Goal: Information Seeking & Learning: Learn about a topic

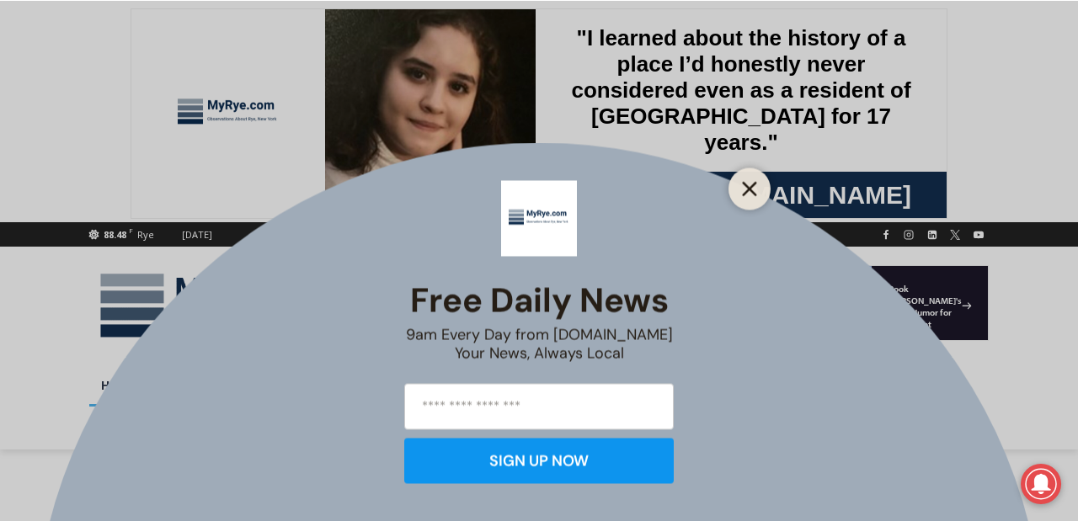
click at [753, 180] on button "Close" at bounding box center [749, 189] width 24 height 24
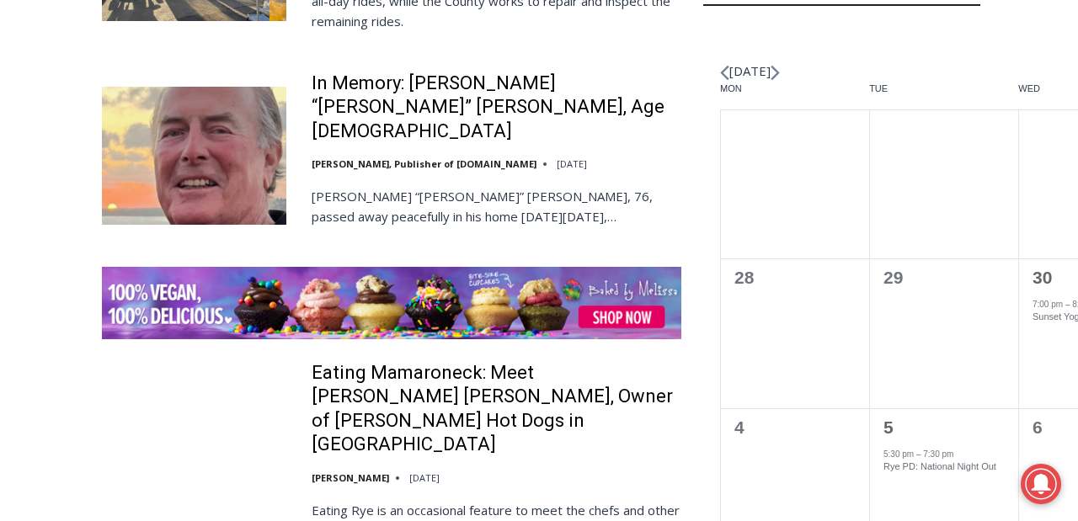
scroll to position [2451, 0]
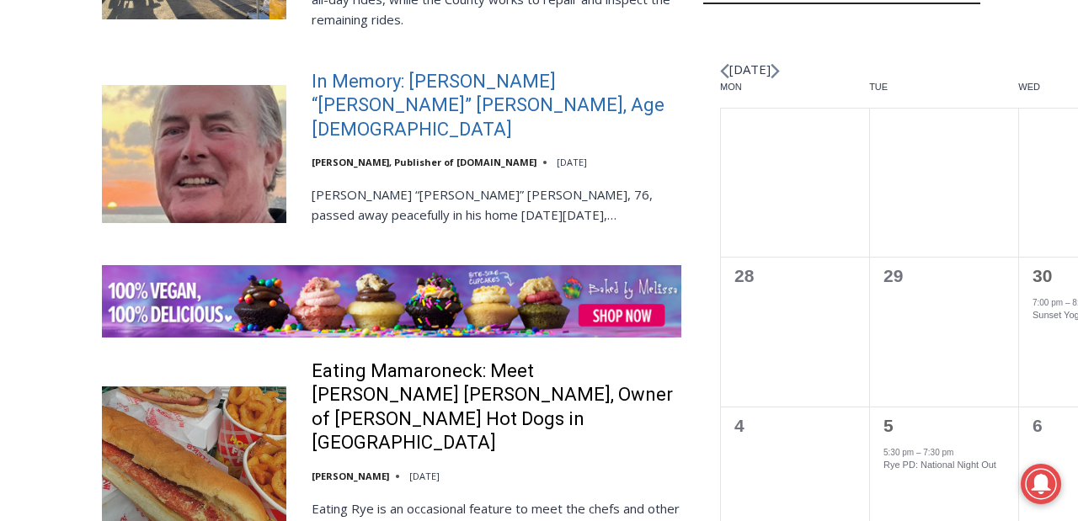
click at [498, 142] on link "In Memory: Richard “Dick” Austin Langeloh, Age 76" at bounding box center [496, 106] width 370 height 72
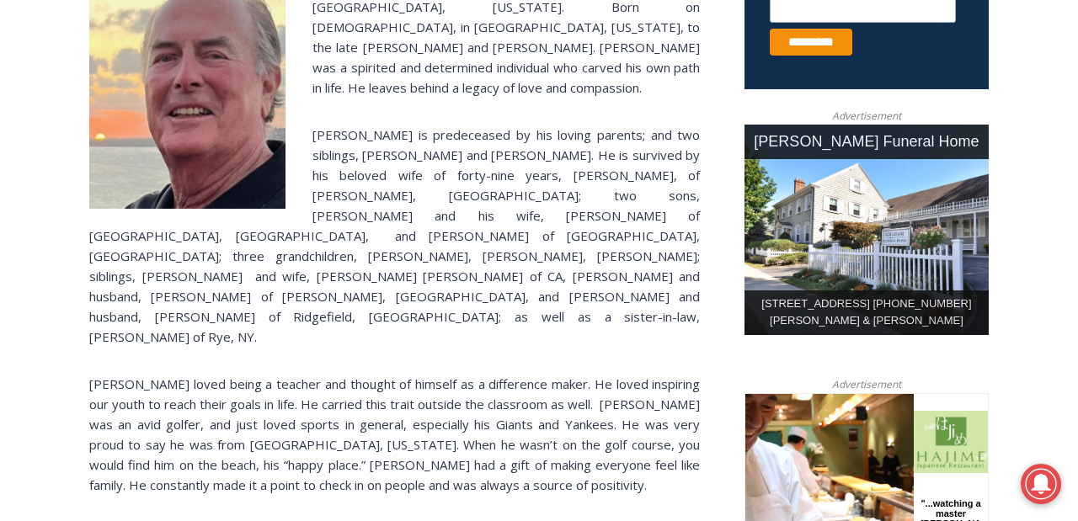
scroll to position [743, 0]
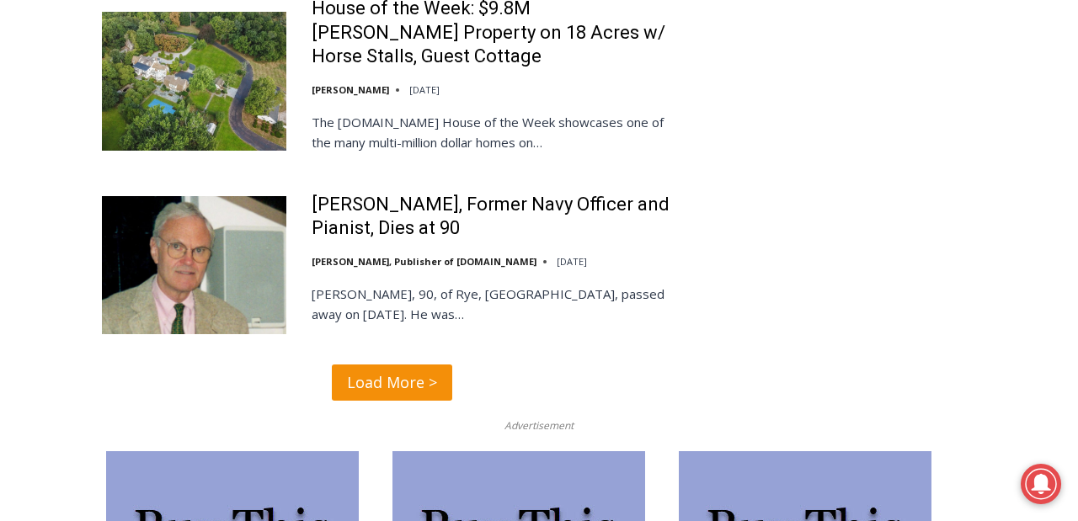
scroll to position [4124, 0]
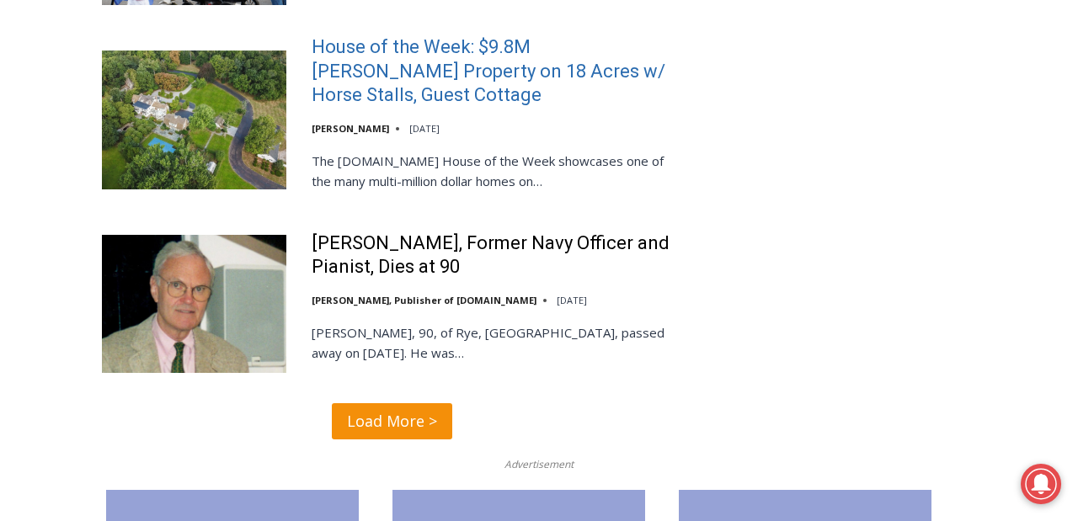
click at [371, 108] on link "House of the Week: $9.8M [PERSON_NAME] Property on 18 Acres w/ Horse Stalls, Gu…" at bounding box center [496, 71] width 370 height 72
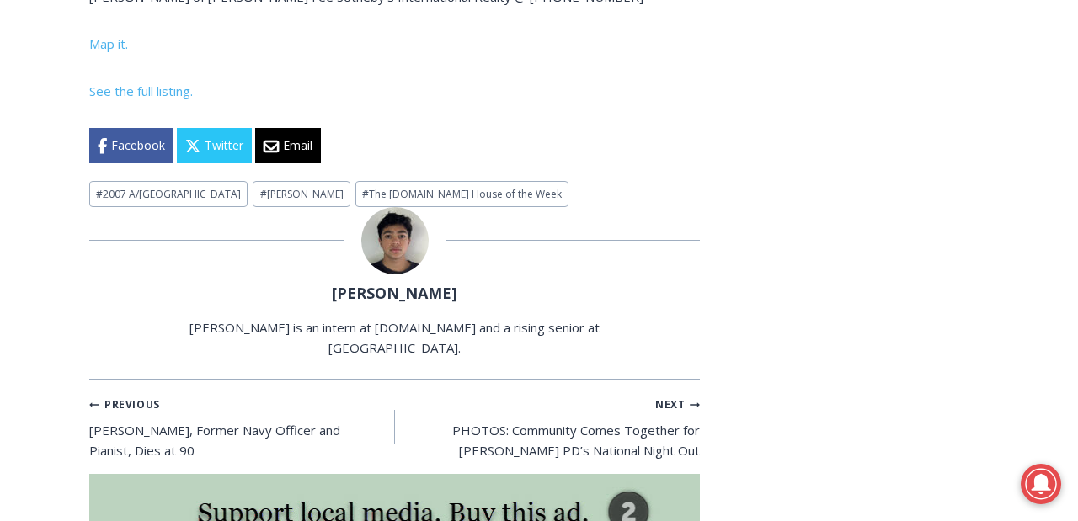
scroll to position [7034, 0]
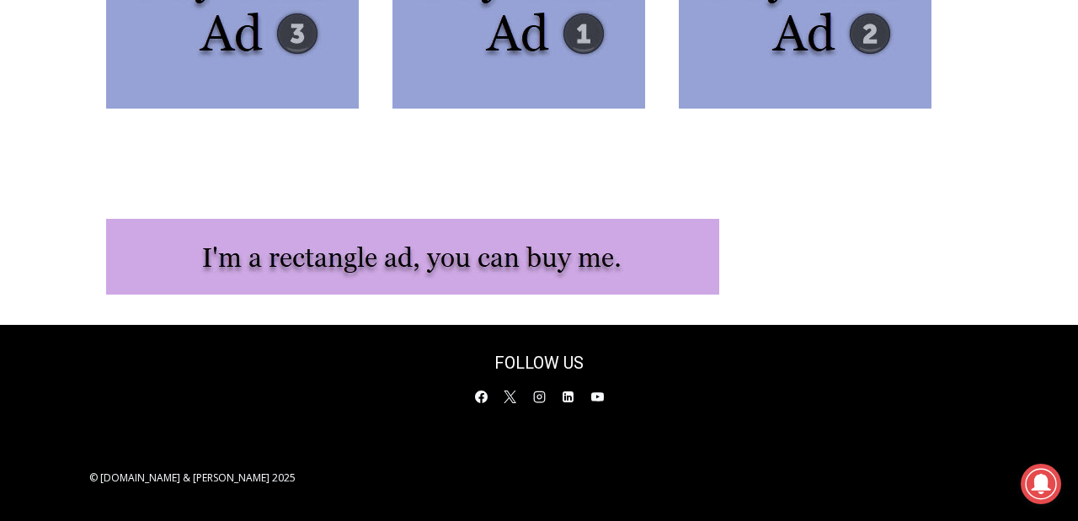
scroll to position [4636, 0]
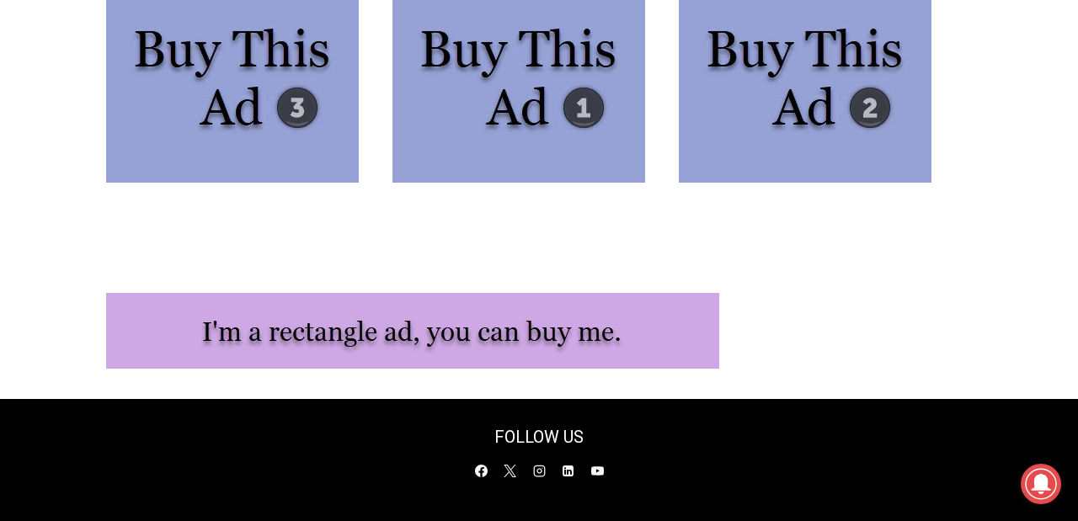
scroll to position [4639, 0]
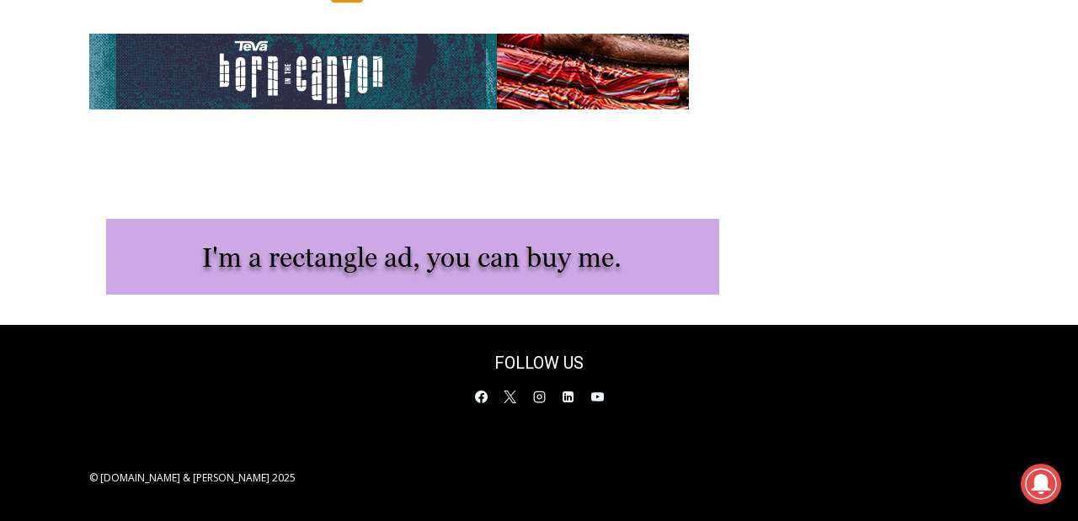
scroll to position [3939, 0]
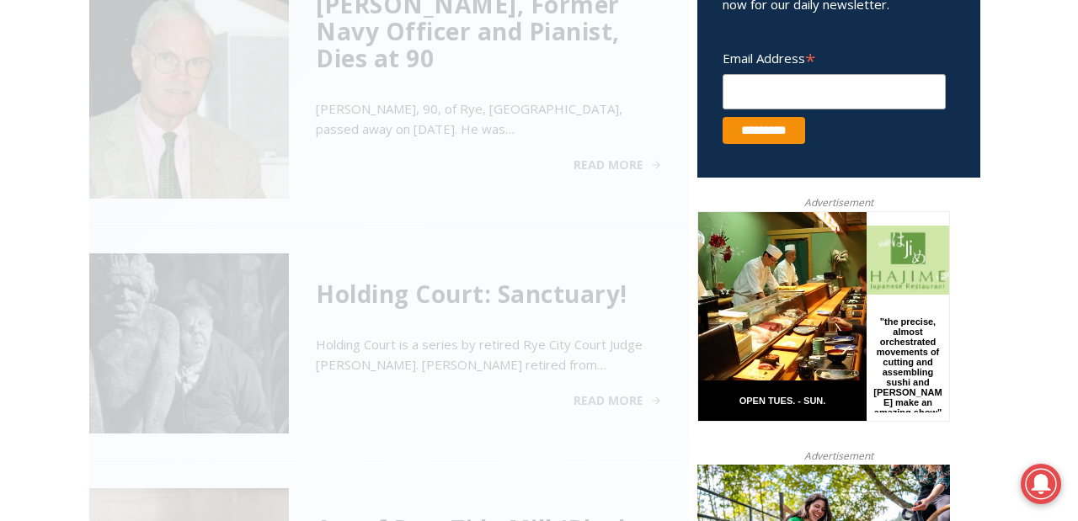
scroll to position [721, 0]
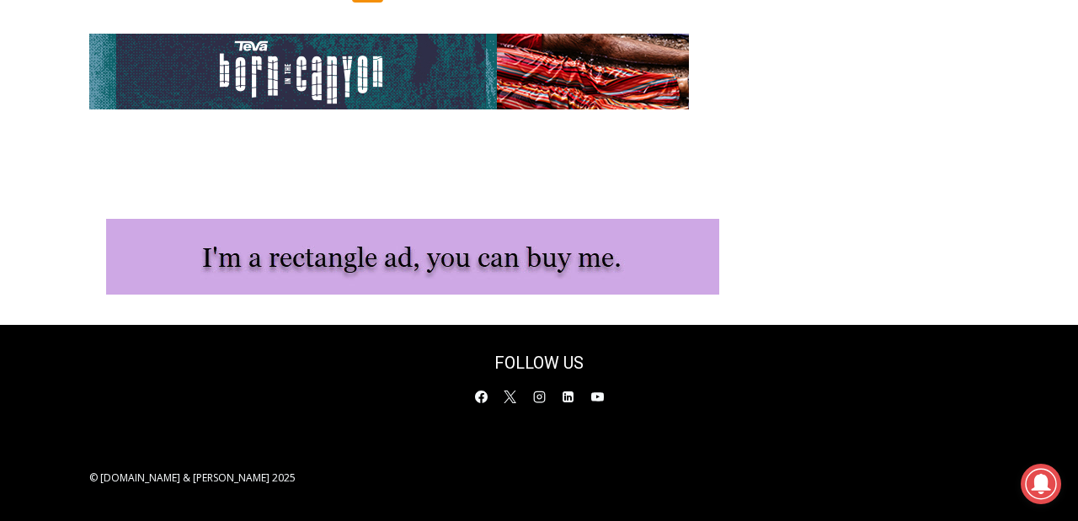
scroll to position [3821, 0]
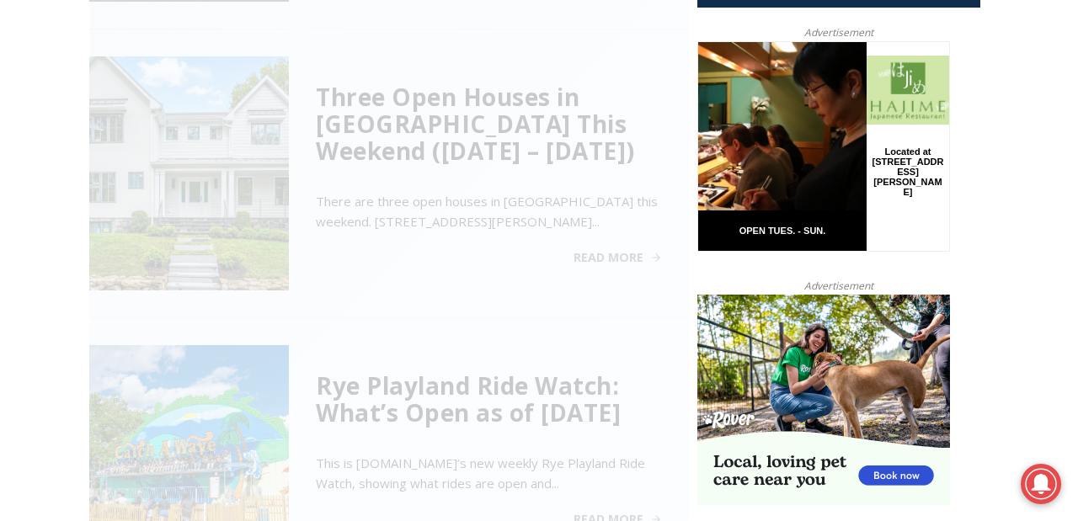
scroll to position [721, 0]
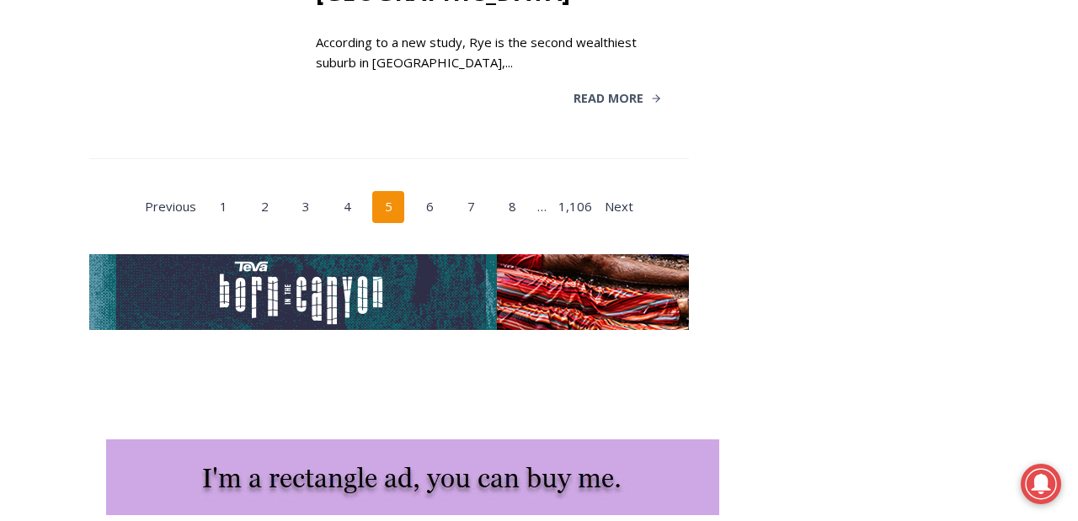
scroll to position [3562, 0]
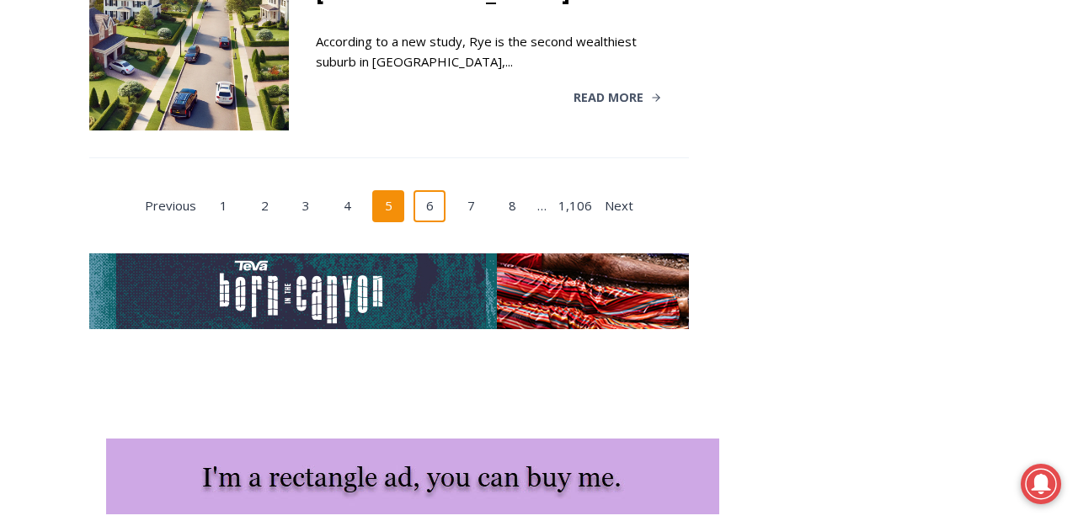
click at [426, 222] on link "6" at bounding box center [429, 206] width 32 height 32
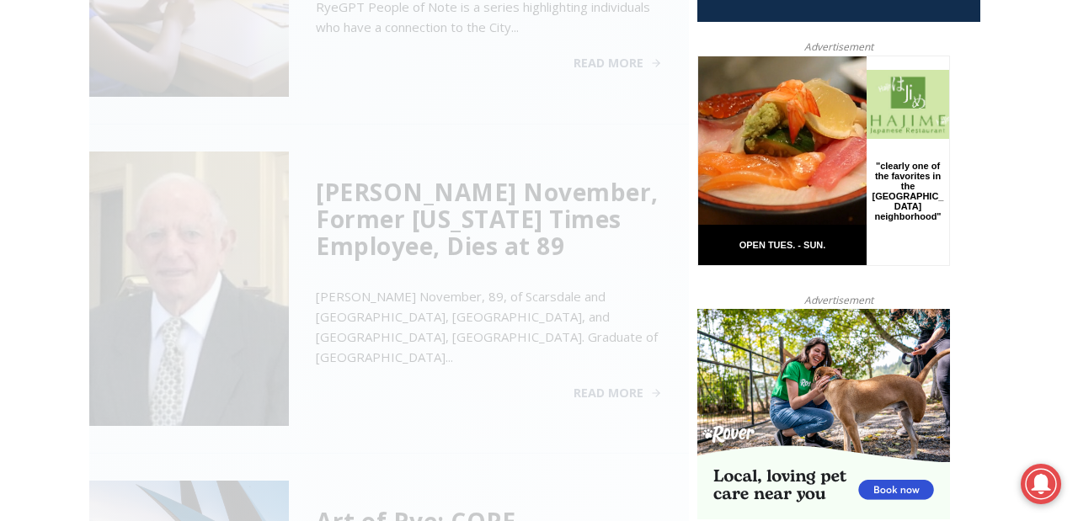
scroll to position [721, 0]
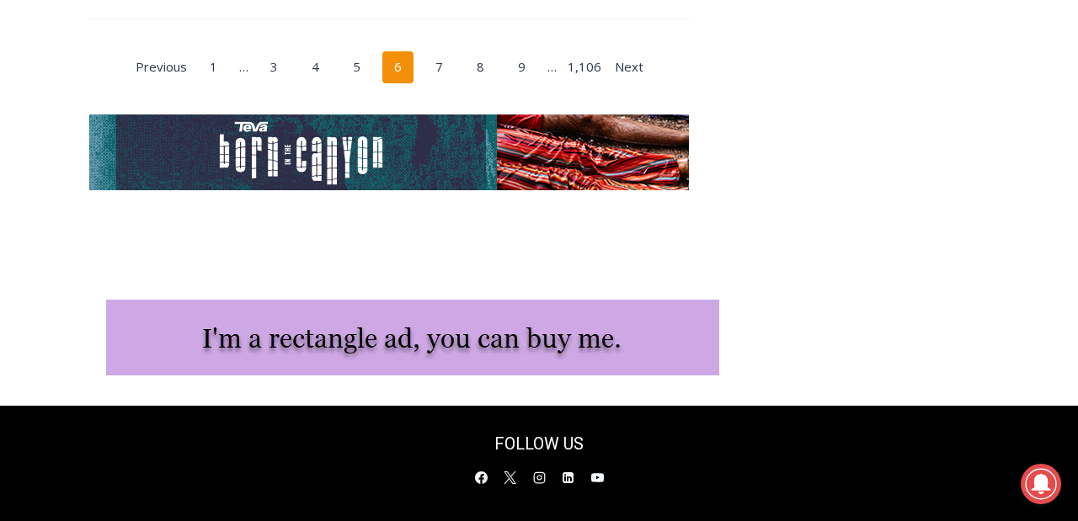
scroll to position [3607, 0]
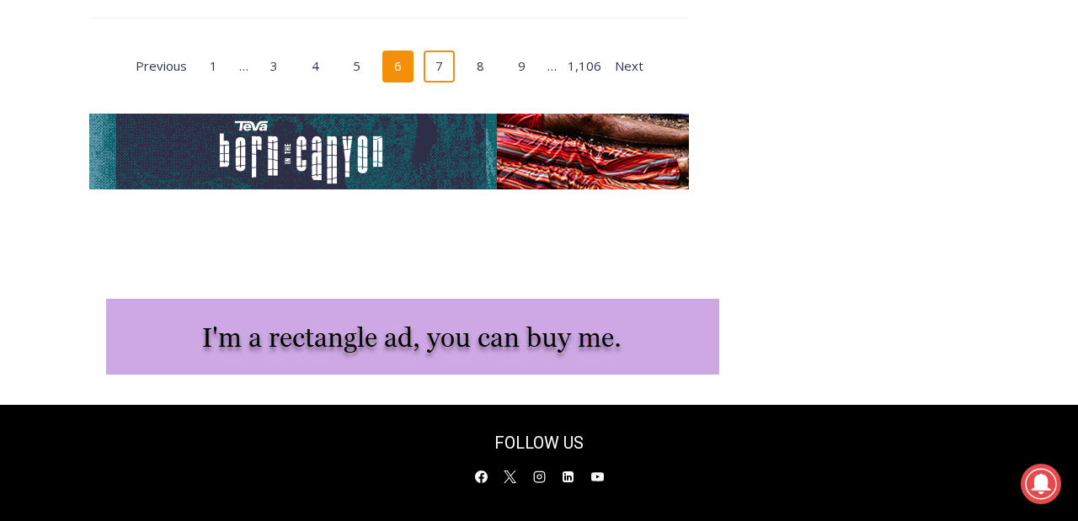
click at [444, 82] on link "7" at bounding box center [439, 67] width 32 height 32
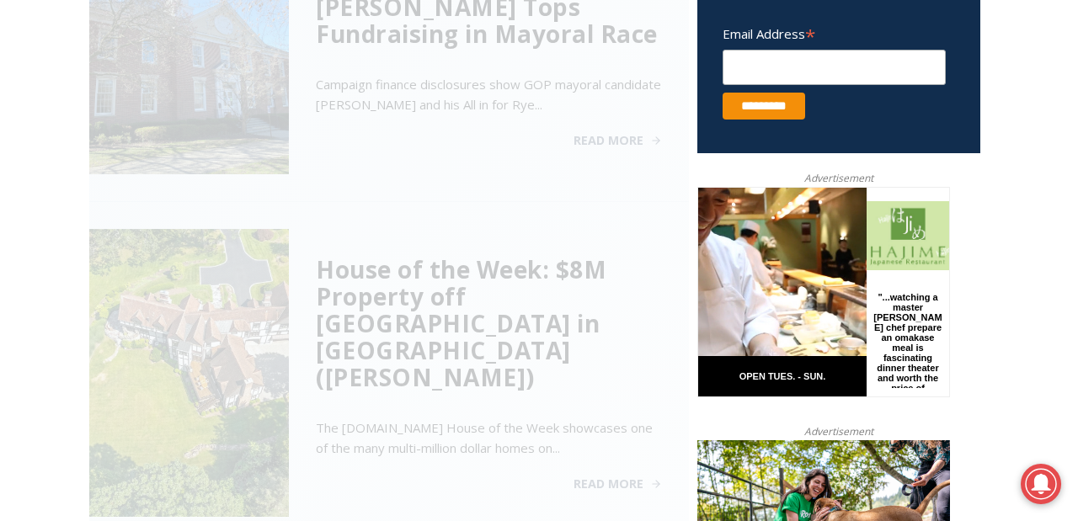
scroll to position [721, 0]
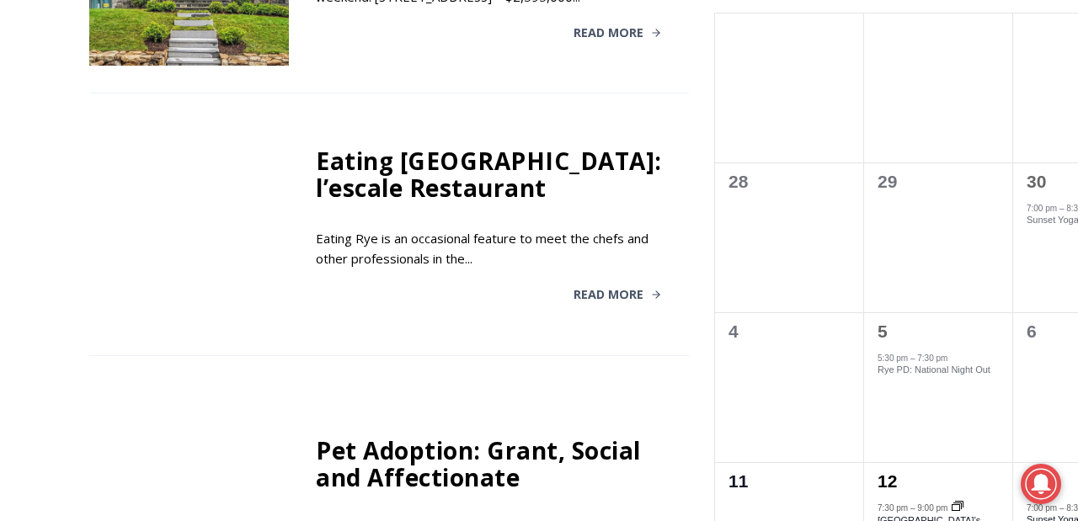
scroll to position [2103, 0]
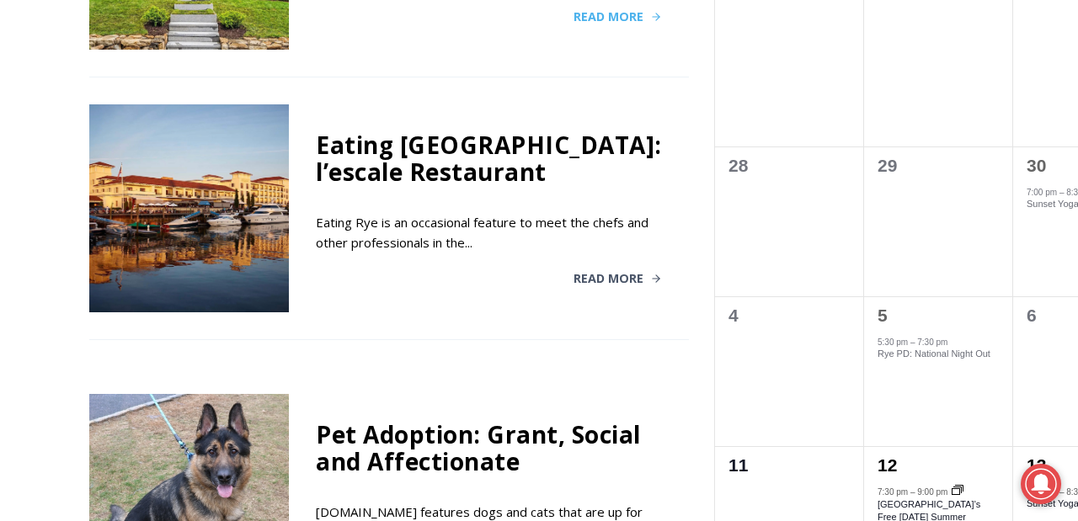
click at [573, 23] on span "Read More" at bounding box center [608, 17] width 70 height 12
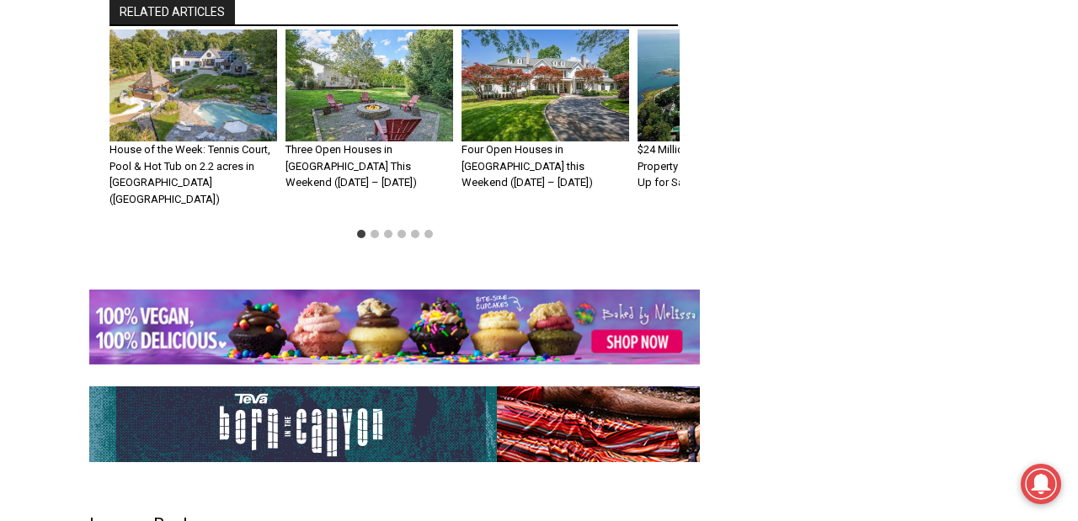
scroll to position [4406, 0]
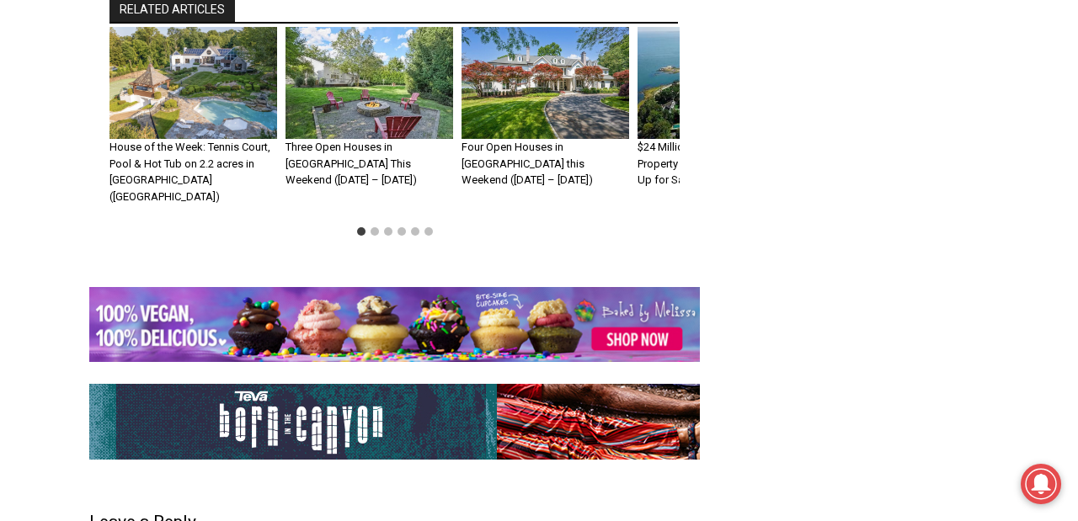
click at [232, 139] on img "1 of 6" at bounding box center [193, 83] width 168 height 112
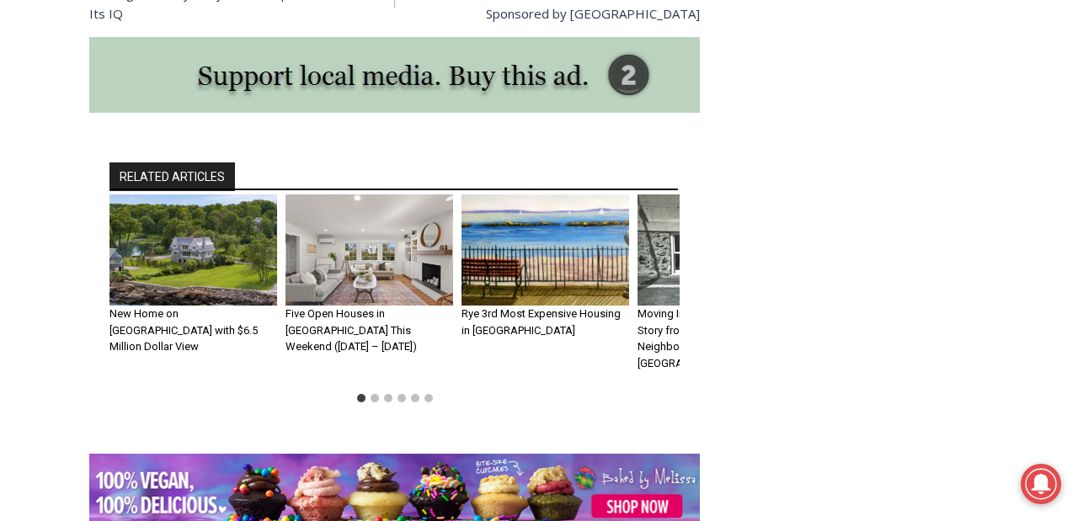
scroll to position [8560, 0]
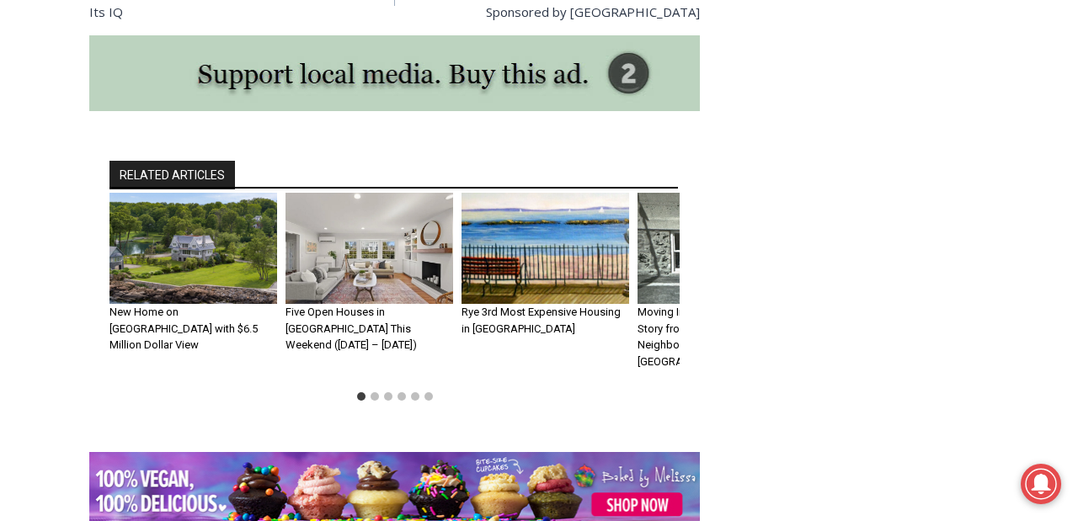
click at [221, 305] on img "1 of 6" at bounding box center [193, 249] width 168 height 112
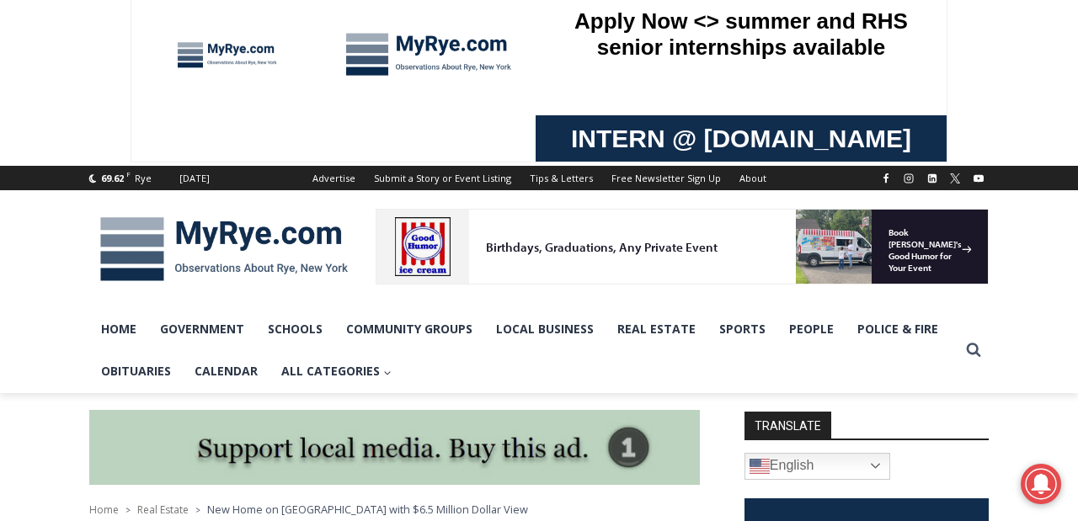
scroll to position [55, 0]
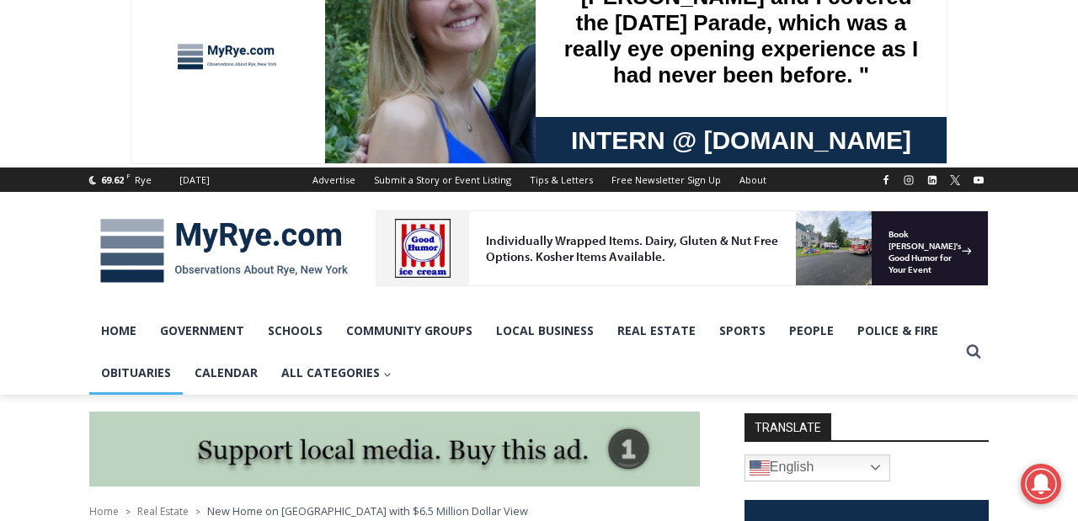
click at [131, 371] on link "Obituaries" at bounding box center [135, 373] width 93 height 42
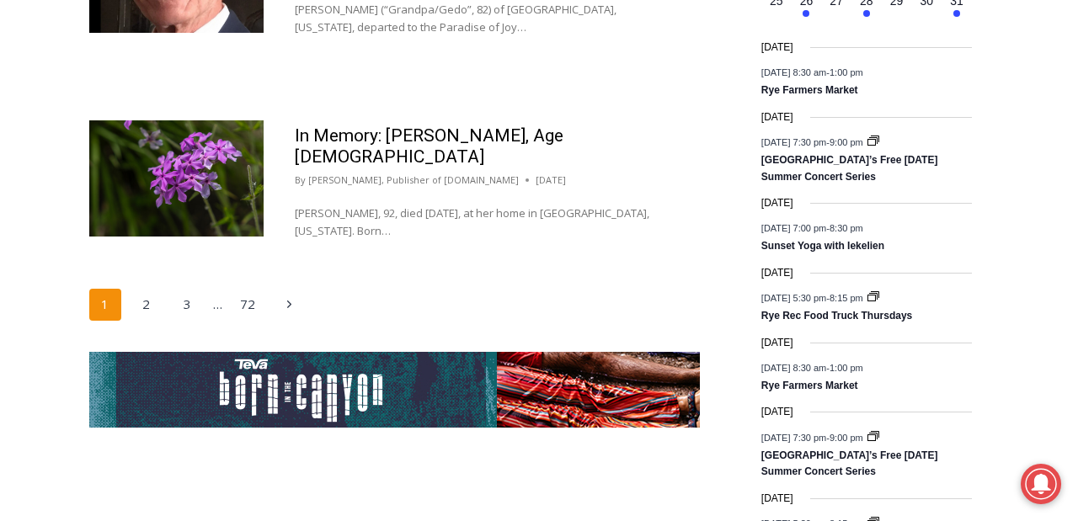
scroll to position [2879, 0]
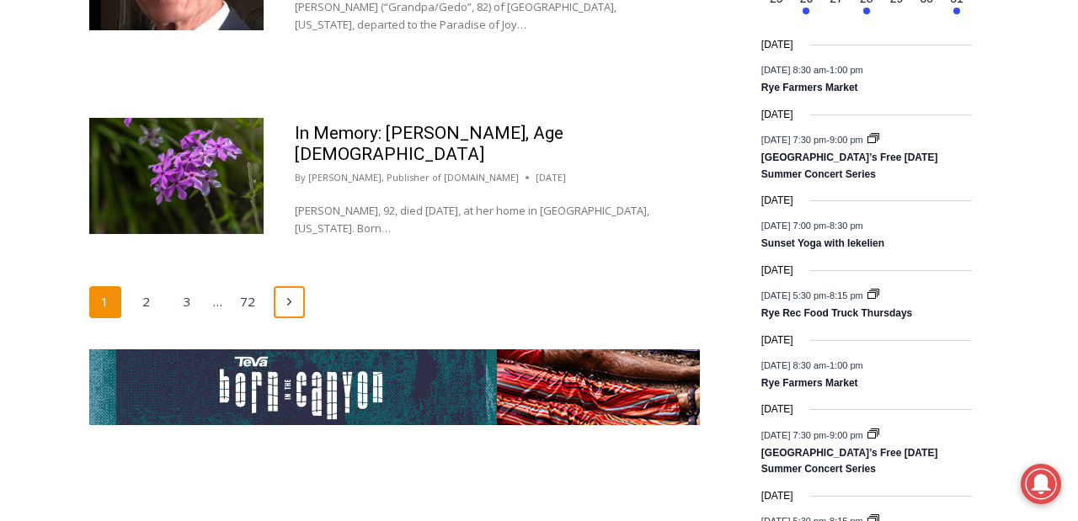
click at [291, 300] on icon "Next" at bounding box center [289, 301] width 13 height 13
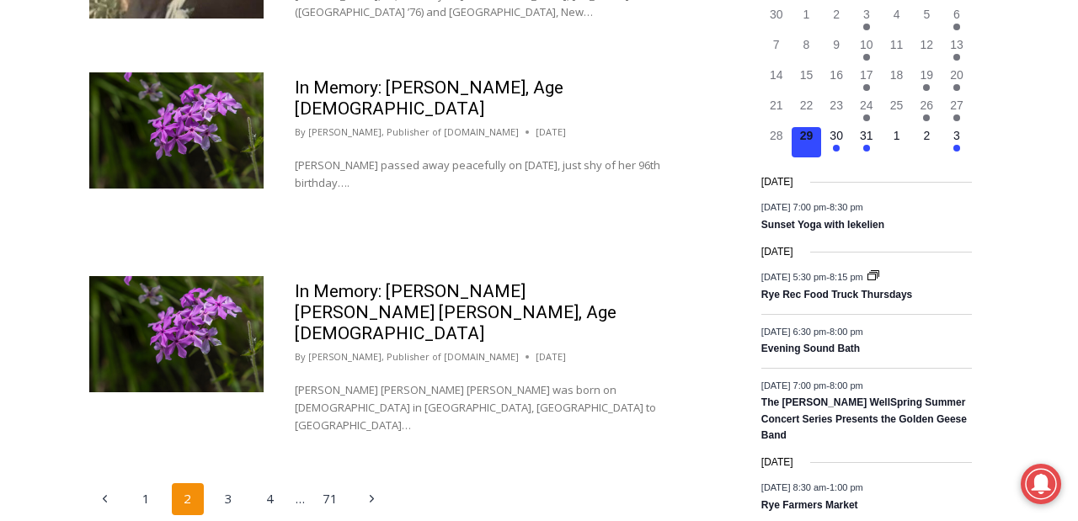
scroll to position [2743, 0]
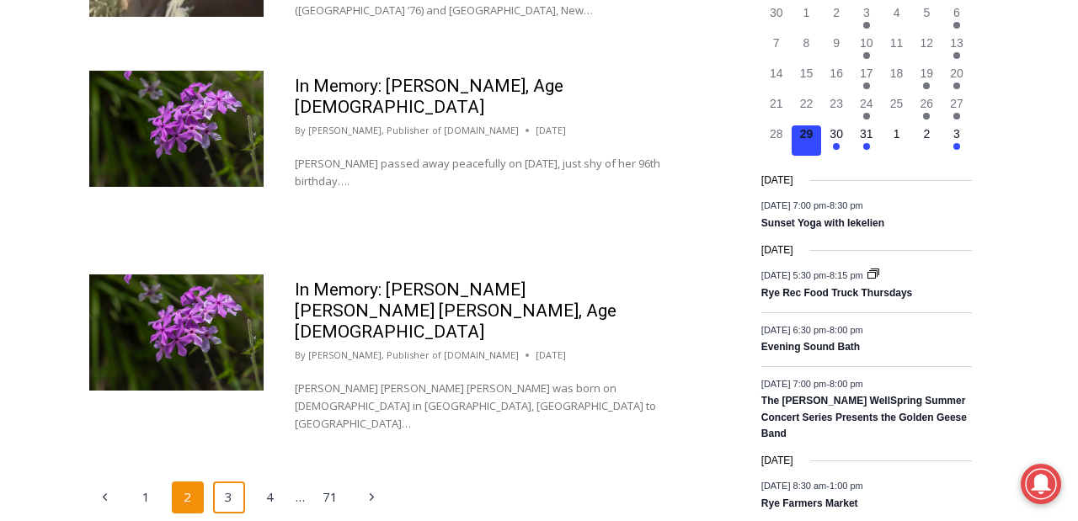
click at [230, 482] on link "3" at bounding box center [229, 498] width 32 height 32
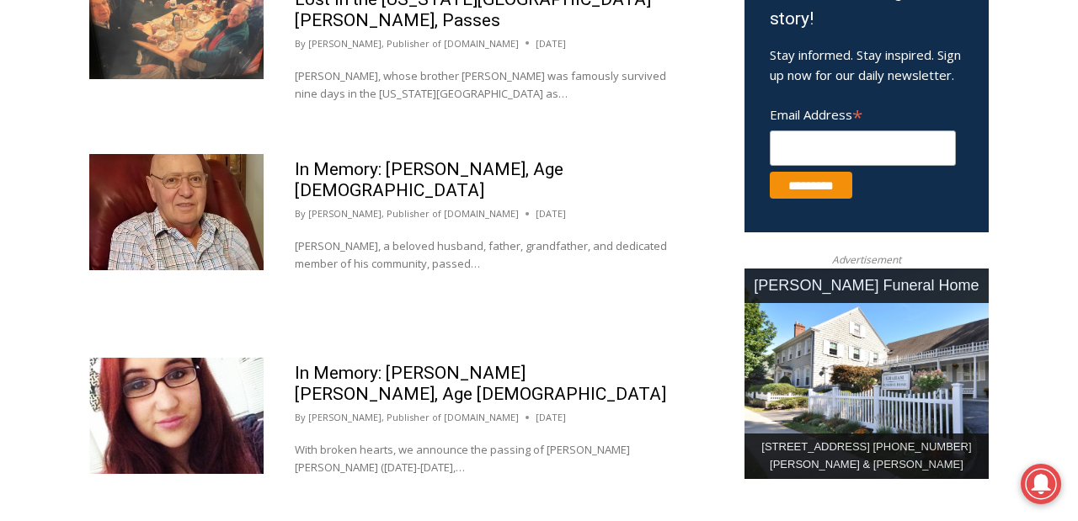
scroll to position [1071, 0]
